Goal: Task Accomplishment & Management: Complete application form

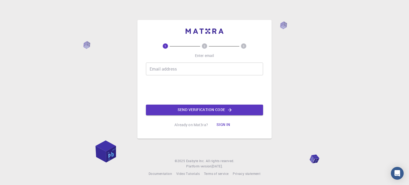
click at [190, 68] on input "Email address" at bounding box center [204, 69] width 117 height 13
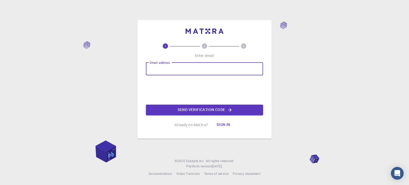
type input "[EMAIL_ADDRESS][DOMAIN_NAME]"
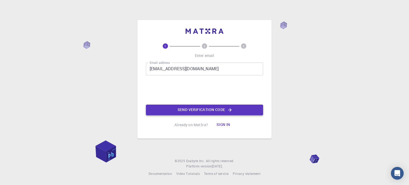
click at [216, 110] on button "Send verification code" at bounding box center [204, 110] width 117 height 11
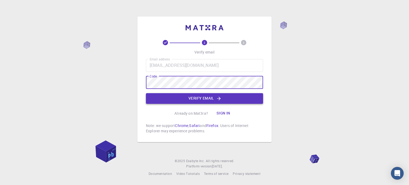
click at [238, 96] on button "Verify email" at bounding box center [204, 98] width 117 height 11
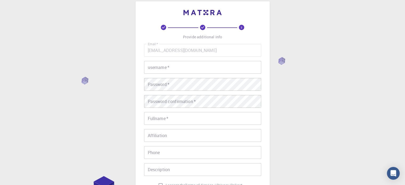
scroll to position [6, 0]
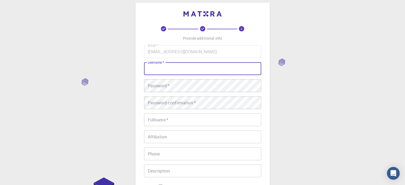
click at [179, 68] on input "username   *" at bounding box center [202, 68] width 117 height 13
type input "suny"
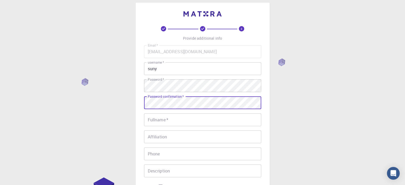
click at [185, 119] on input "Fullname   *" at bounding box center [202, 119] width 117 height 13
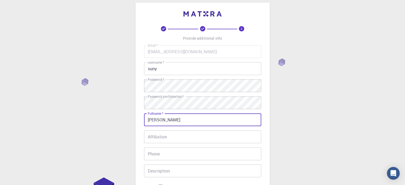
type input "[PERSON_NAME]"
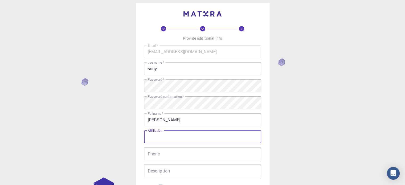
click at [195, 138] on input "Affiliation" at bounding box center [202, 136] width 117 height 13
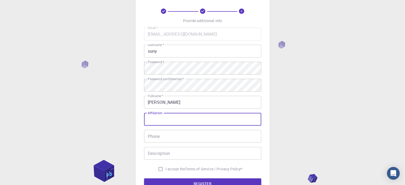
scroll to position [32, 0]
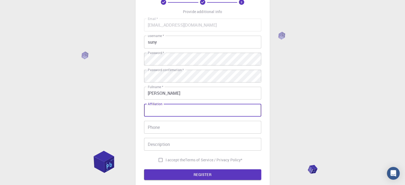
click at [192, 130] on input "Phone" at bounding box center [202, 127] width 117 height 13
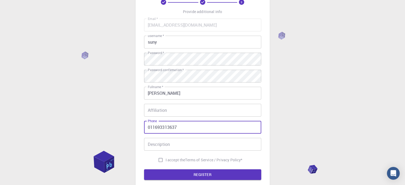
click at [163, 127] on input "011693313637" at bounding box center [202, 127] width 117 height 13
type input "01169313637"
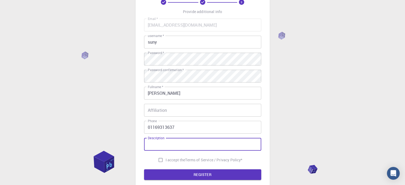
click at [168, 143] on input "Description" at bounding box center [202, 144] width 117 height 13
click at [160, 160] on input "I accept the Terms of Service / Privacy Policy *" at bounding box center [160, 160] width 10 height 10
checkbox input "true"
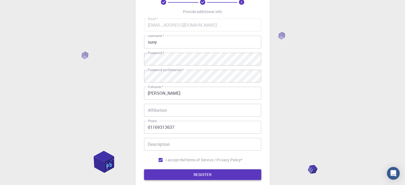
click at [183, 174] on button "REGISTER" at bounding box center [202, 174] width 117 height 11
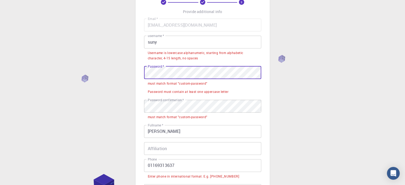
click at [150, 42] on input "suny" at bounding box center [202, 42] width 117 height 13
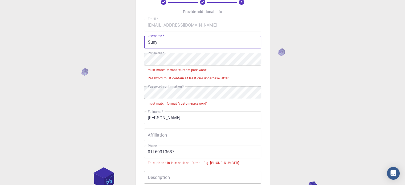
click at [175, 42] on input "Suny" at bounding box center [202, 42] width 117 height 13
type input "Suny20"
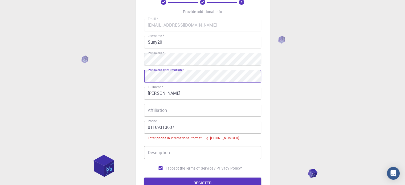
click at [147, 127] on input "01169313637" at bounding box center [202, 127] width 117 height 13
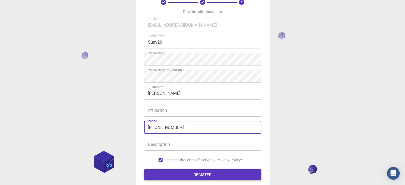
type input "[PHONE_NUMBER]"
click at [199, 174] on button "REGISTER" at bounding box center [202, 174] width 117 height 11
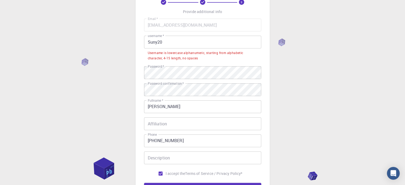
click at [150, 41] on input "Suny20" at bounding box center [202, 42] width 117 height 13
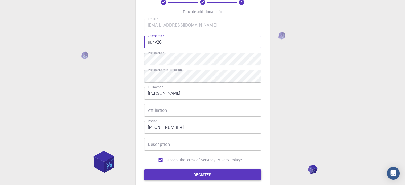
type input "suny20"
click at [199, 173] on button "REGISTER" at bounding box center [202, 174] width 117 height 11
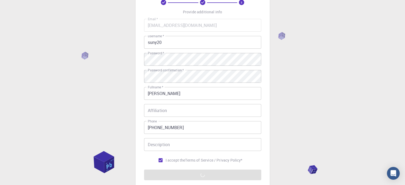
scroll to position [86, 0]
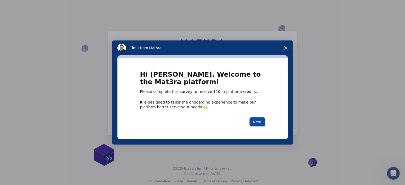
click at [258, 121] on button "Next" at bounding box center [257, 121] width 16 height 9
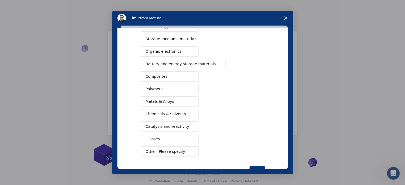
scroll to position [53, 0]
click at [175, 102] on button "Metals & Alloys" at bounding box center [169, 101] width 59 height 10
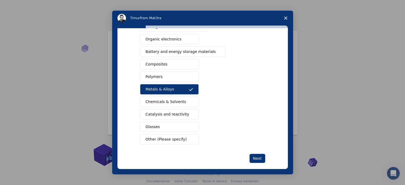
scroll to position [70, 0]
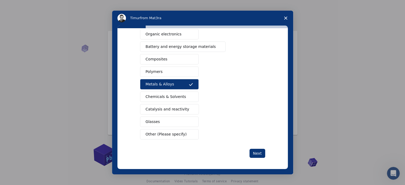
click at [173, 131] on span "Other (Please specify)" at bounding box center [166, 134] width 41 height 6
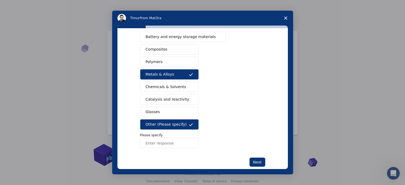
scroll to position [89, 0]
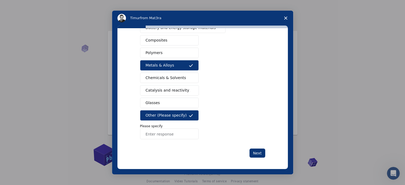
click at [178, 134] on input "Enter response" at bounding box center [169, 134] width 59 height 11
type input "Adhesive"
click at [254, 150] on button "Next" at bounding box center [257, 152] width 16 height 9
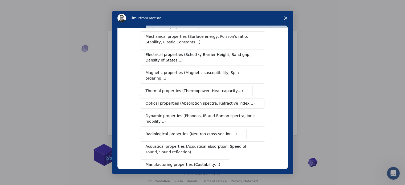
scroll to position [0, 0]
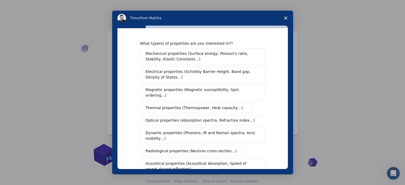
click at [189, 56] on span "Mechanical properties (Surface energy, Poisson's ratio, Stability, Elastic Cons…" at bounding box center [201, 56] width 111 height 11
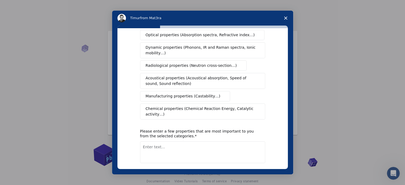
scroll to position [98, 0]
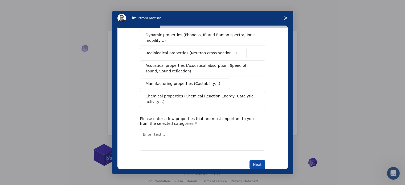
click at [262, 160] on button "Next" at bounding box center [257, 164] width 16 height 9
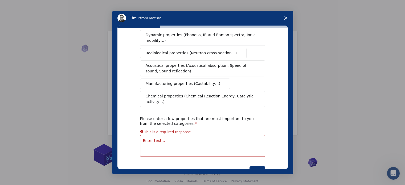
click at [202, 135] on textarea "Enter text..." at bounding box center [202, 146] width 125 height 22
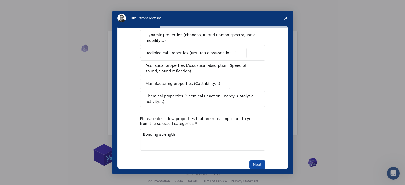
type textarea "Bonding strength"
click at [251, 160] on button "Next" at bounding box center [257, 164] width 16 height 9
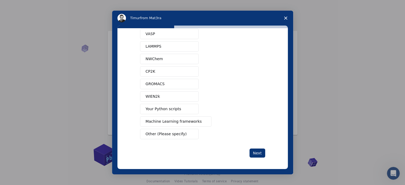
scroll to position [7, 0]
drag, startPoint x: 172, startPoint y: 127, endPoint x: 172, endPoint y: 131, distance: 3.7
click at [172, 127] on div "Quantum ESPRESSO VASP LAMMPS NWChem CP2K GROMACS WIEN2k Your Python scripts Mac…" at bounding box center [202, 77] width 125 height 123
click at [173, 132] on span "Other (Please specify)" at bounding box center [166, 134] width 41 height 6
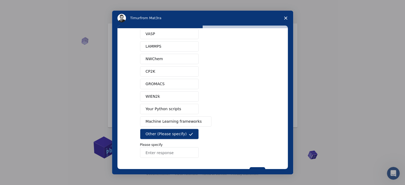
click at [170, 150] on input "Enter response" at bounding box center [169, 152] width 59 height 11
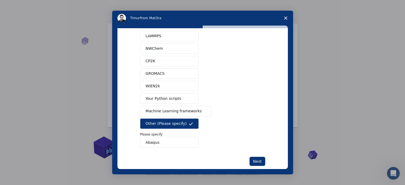
scroll to position [51, 0]
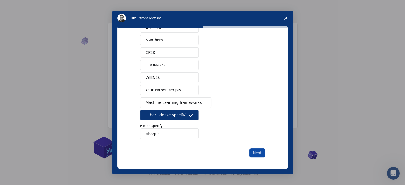
type input "Abaqus"
click at [263, 153] on button "Next" at bounding box center [257, 152] width 16 height 9
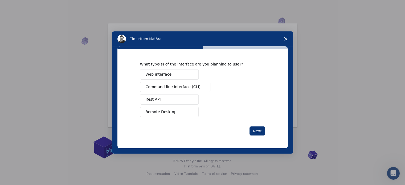
scroll to position [0, 0]
click at [261, 153] on div "What type(s) of the interface are you planning to use? Web interface Command-li…" at bounding box center [202, 99] width 181 height 107
